Goal: Task Accomplishment & Management: Complete application form

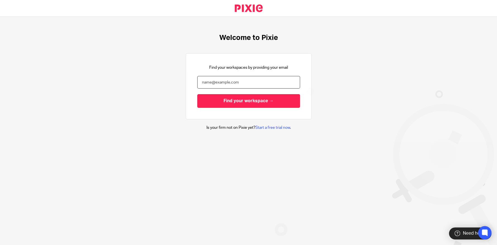
paste input "[PERSON_NAME][EMAIL_ADDRESS][DOMAIN_NAME]"
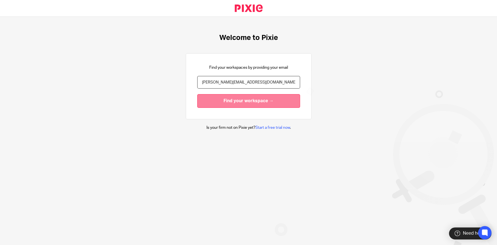
type input "[PERSON_NAME][EMAIL_ADDRESS][DOMAIN_NAME]"
click at [272, 101] on input "Find your workspace →" at bounding box center [248, 101] width 103 height 14
